Goal: Transaction & Acquisition: Purchase product/service

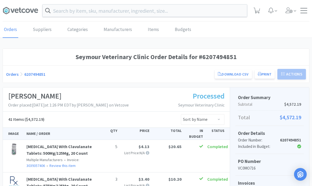
click at [100, 15] on input "text" at bounding box center [145, 10] width 204 height 12
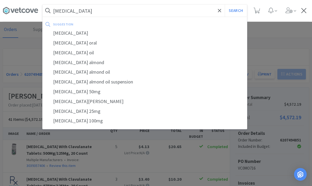
type input "[MEDICAL_DATA]"
click at [235, 11] on button "Search" at bounding box center [236, 10] width 22 height 12
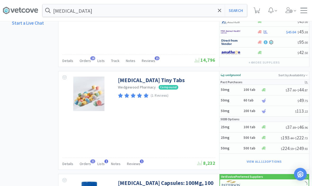
scroll to position [419, 0]
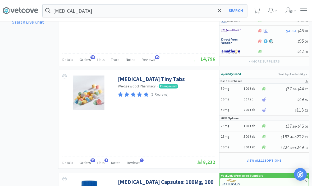
click at [159, 79] on link "[MEDICAL_DATA] Tiny Tabs" at bounding box center [151, 78] width 67 height 7
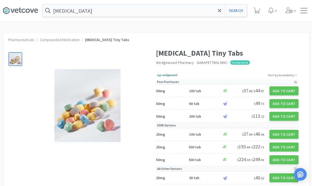
click at [289, 93] on button "Add to Cart" at bounding box center [283, 90] width 29 height 9
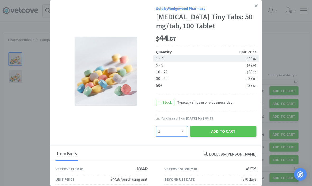
click at [181, 136] on select "Enter Quantity 1 2 3 4 5 6 7 8 9 10 11 12 13 14 15 16 17 18 19 20 Enter Quantity" at bounding box center [172, 131] width 32 height 11
select select "2"
click at [229, 136] on button "Add to Cart" at bounding box center [223, 131] width 66 height 11
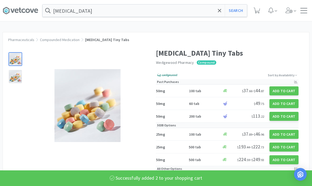
click at [220, 13] on span at bounding box center [219, 10] width 6 height 11
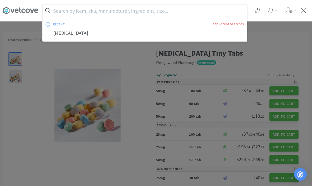
click at [275, 47] on div at bounding box center [156, 93] width 312 height 186
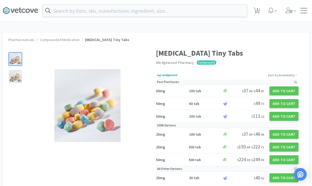
click at [258, 12] on icon at bounding box center [256, 11] width 7 height 6
select select "2"
